Goal: Task Accomplishment & Management: Manage account settings

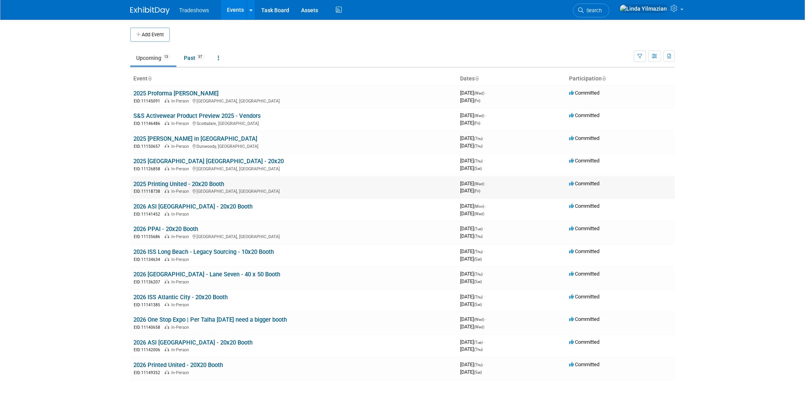
click at [170, 185] on link "2025 Printing United - 20x20 Booth" at bounding box center [178, 184] width 91 height 7
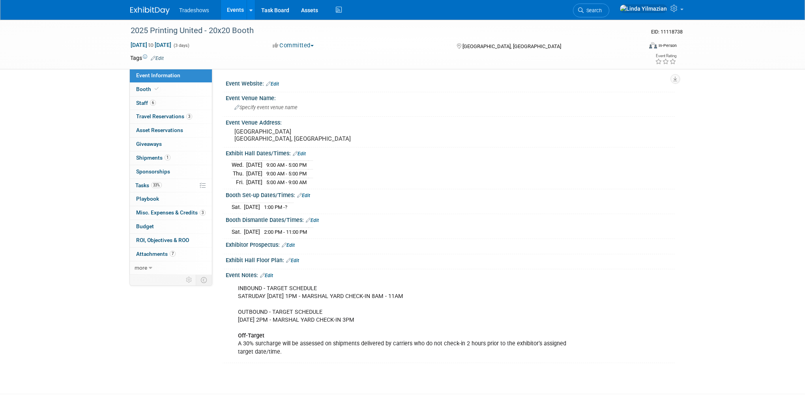
click at [233, 11] on link "Events" at bounding box center [235, 10] width 29 height 20
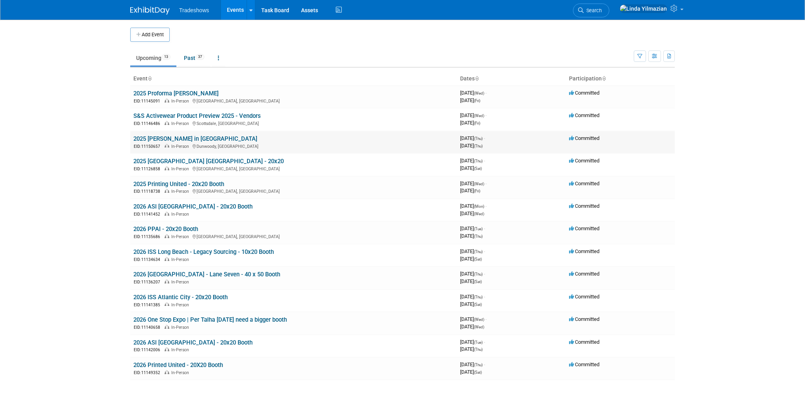
click at [179, 137] on link "2025 [PERSON_NAME] in [GEOGRAPHIC_DATA]" at bounding box center [195, 138] width 124 height 7
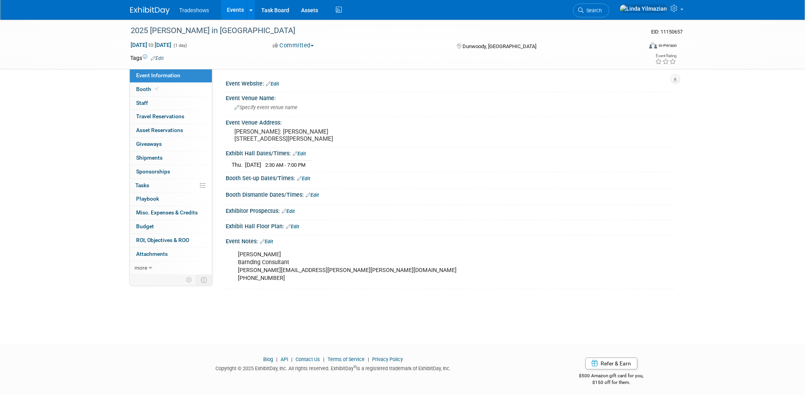
click at [272, 245] on link "Edit" at bounding box center [266, 242] width 13 height 6
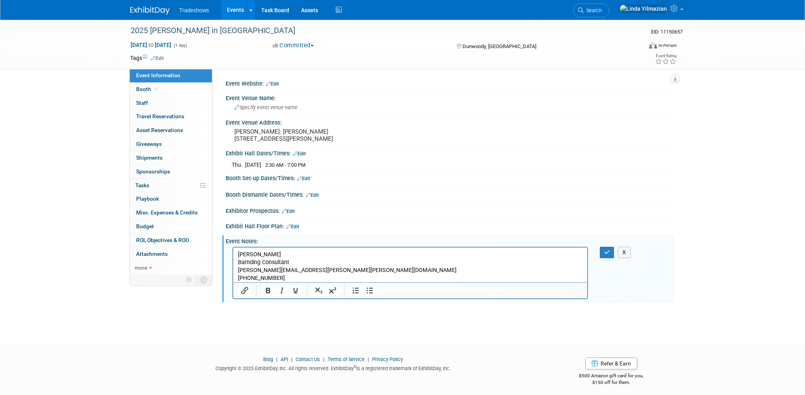
drag, startPoint x: 305, startPoint y: 279, endPoint x: 296, endPoint y: 280, distance: 8.3
click at [304, 279] on p "Ashley Mauldin Barnding Consultant ashley.mauldin@nadel.com 770-403-5130" at bounding box center [410, 267] width 345 height 32
click at [605, 255] on icon "button" at bounding box center [607, 253] width 6 height 6
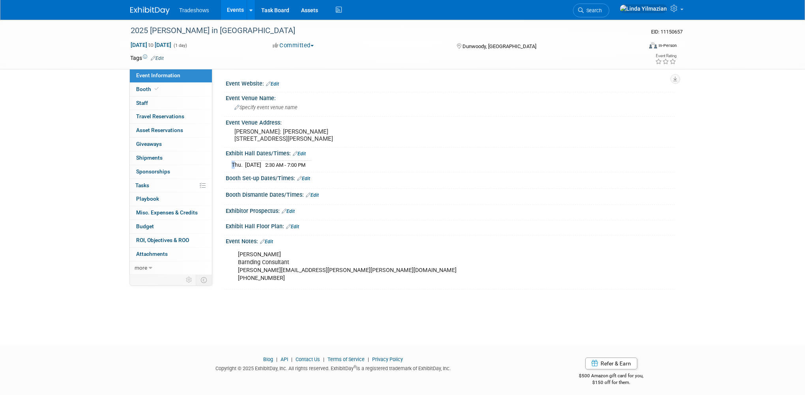
drag, startPoint x: 232, startPoint y: 186, endPoint x: 336, endPoint y: 189, distance: 103.8
click at [336, 169] on div "Thu. Sep 11, 2025 2:30 AM - 7:00 PM" at bounding box center [450, 164] width 437 height 11
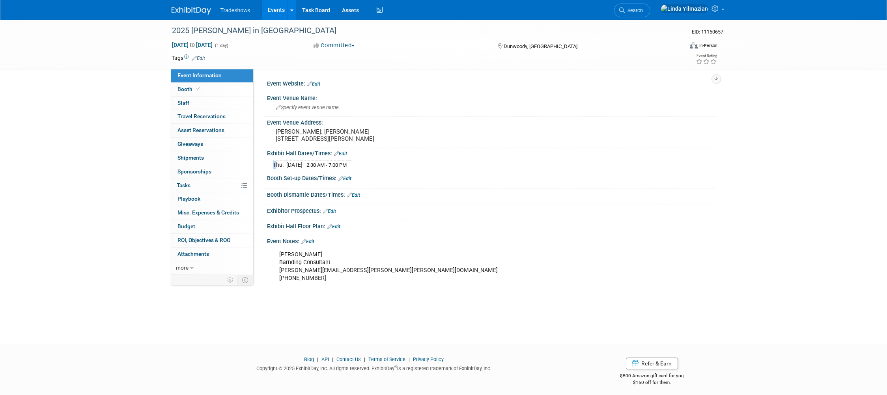
click at [273, 8] on link "Events" at bounding box center [276, 10] width 29 height 20
